Goal: Information Seeking & Learning: Understand process/instructions

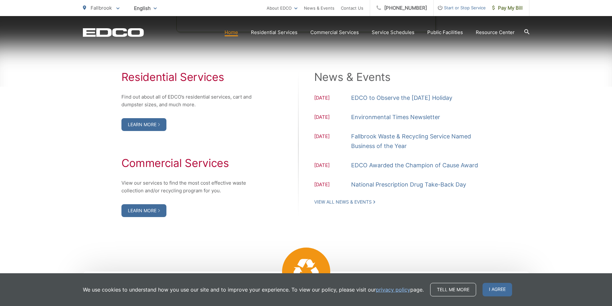
scroll to position [1359, 0]
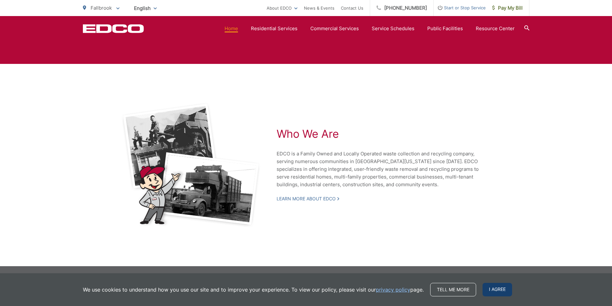
click at [492, 291] on span "I agree" at bounding box center [497, 289] width 30 height 13
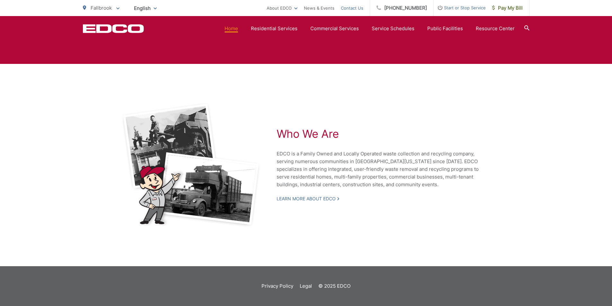
click at [363, 8] on link "Contact Us" at bounding box center [352, 8] width 22 height 8
click at [274, 291] on footer "Privacy Policy Legal © 2025 EDCO" at bounding box center [306, 286] width 612 height 40
click at [278, 286] on link "Privacy Policy" at bounding box center [277, 286] width 32 height 8
click at [295, 284] on ul "Privacy Policy Legal" at bounding box center [289, 286] width 57 height 8
click at [305, 285] on link "Legal" at bounding box center [306, 286] width 12 height 8
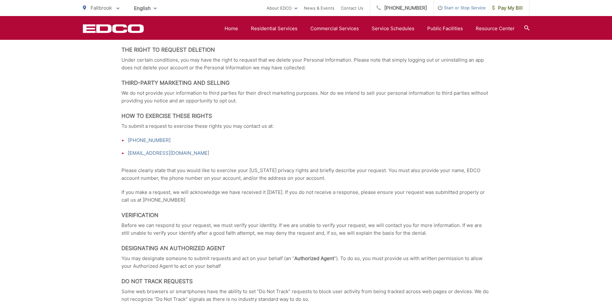
scroll to position [2505, 0]
